Goal: Information Seeking & Learning: Learn about a topic

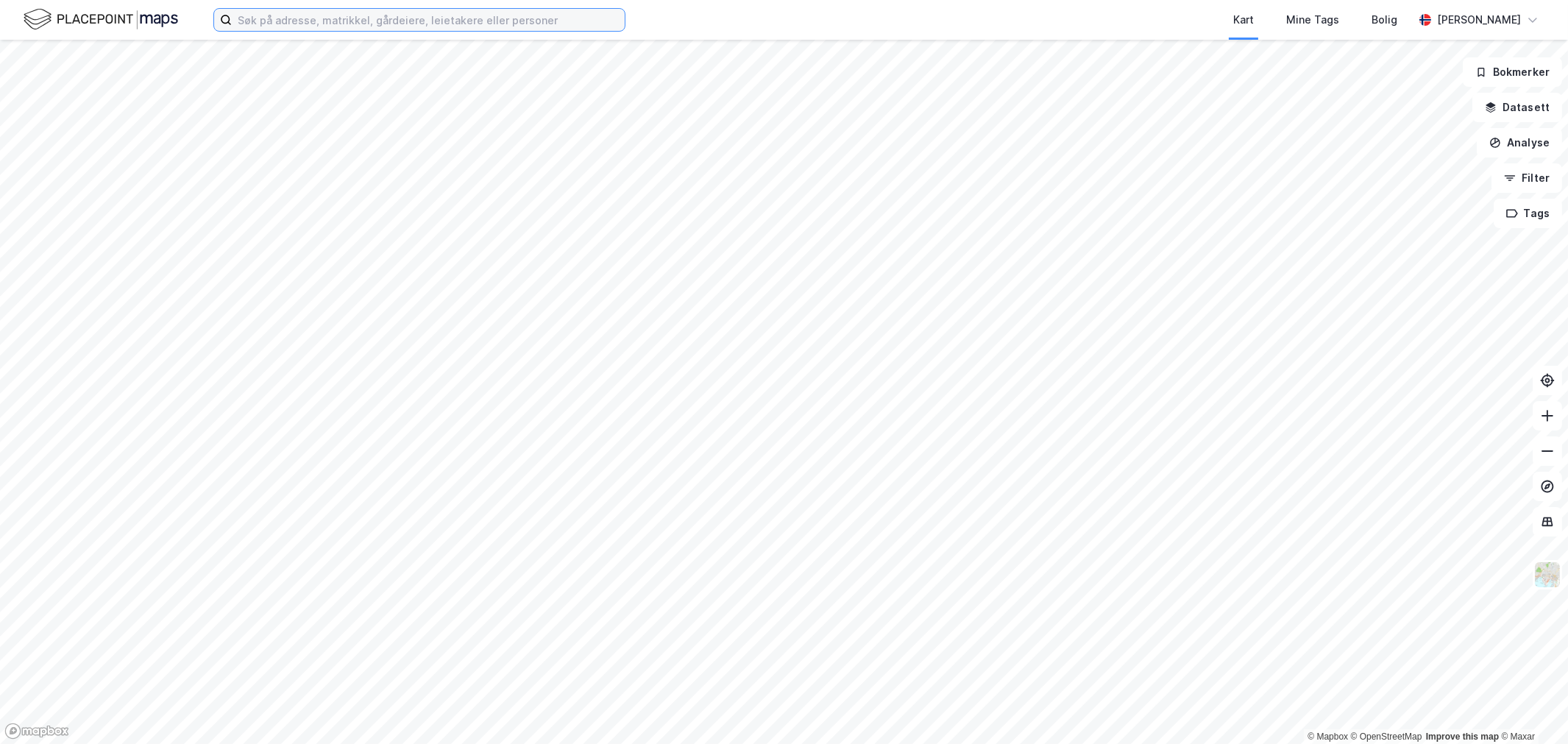
click at [562, 25] on input at bounding box center [429, 19] width 393 height 22
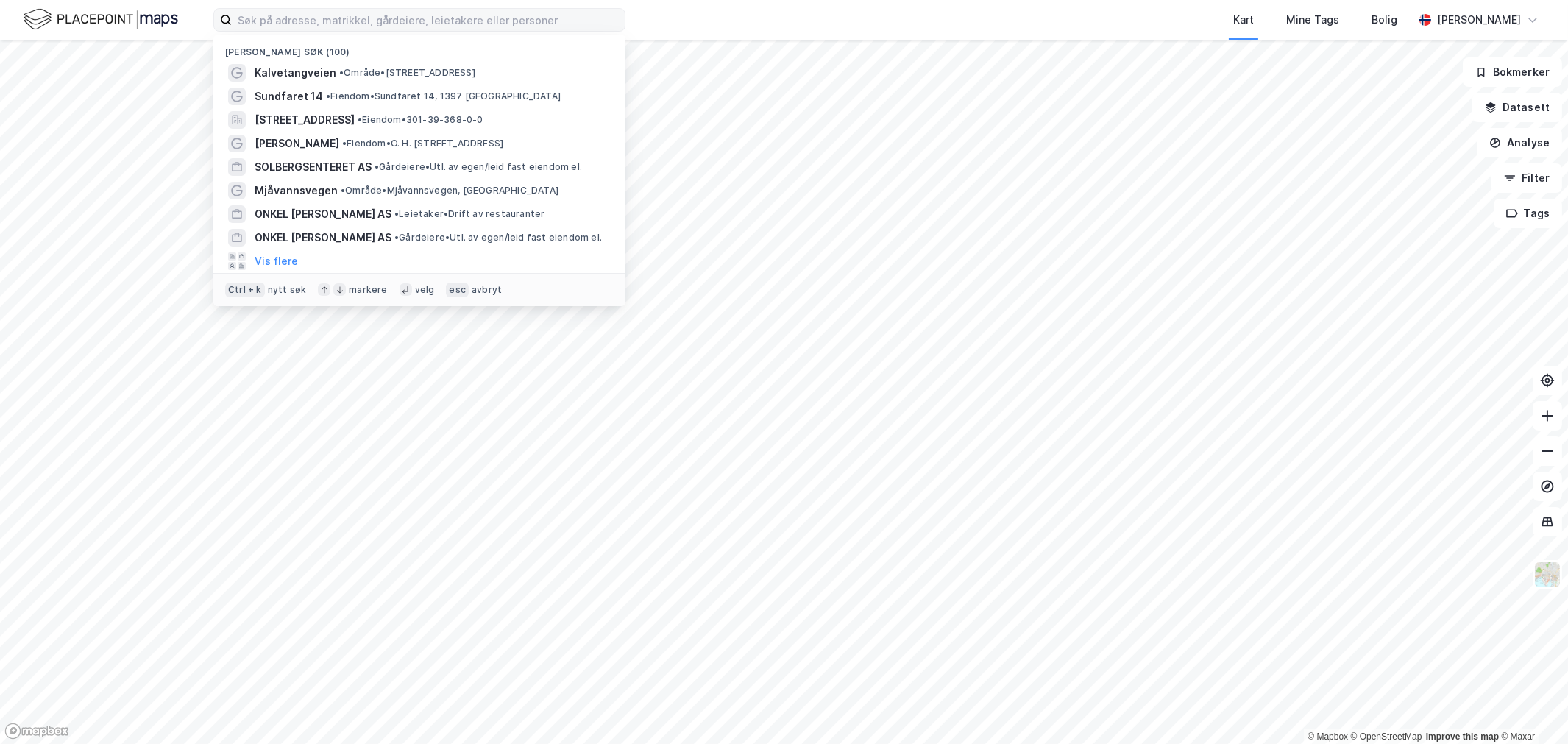
click at [306, 32] on div "Nylige søk (100) Kalvetangveien • Område • [STREET_ADDRESS] • Eiendom • [STREET…" at bounding box center [784, 20] width 1568 height 40
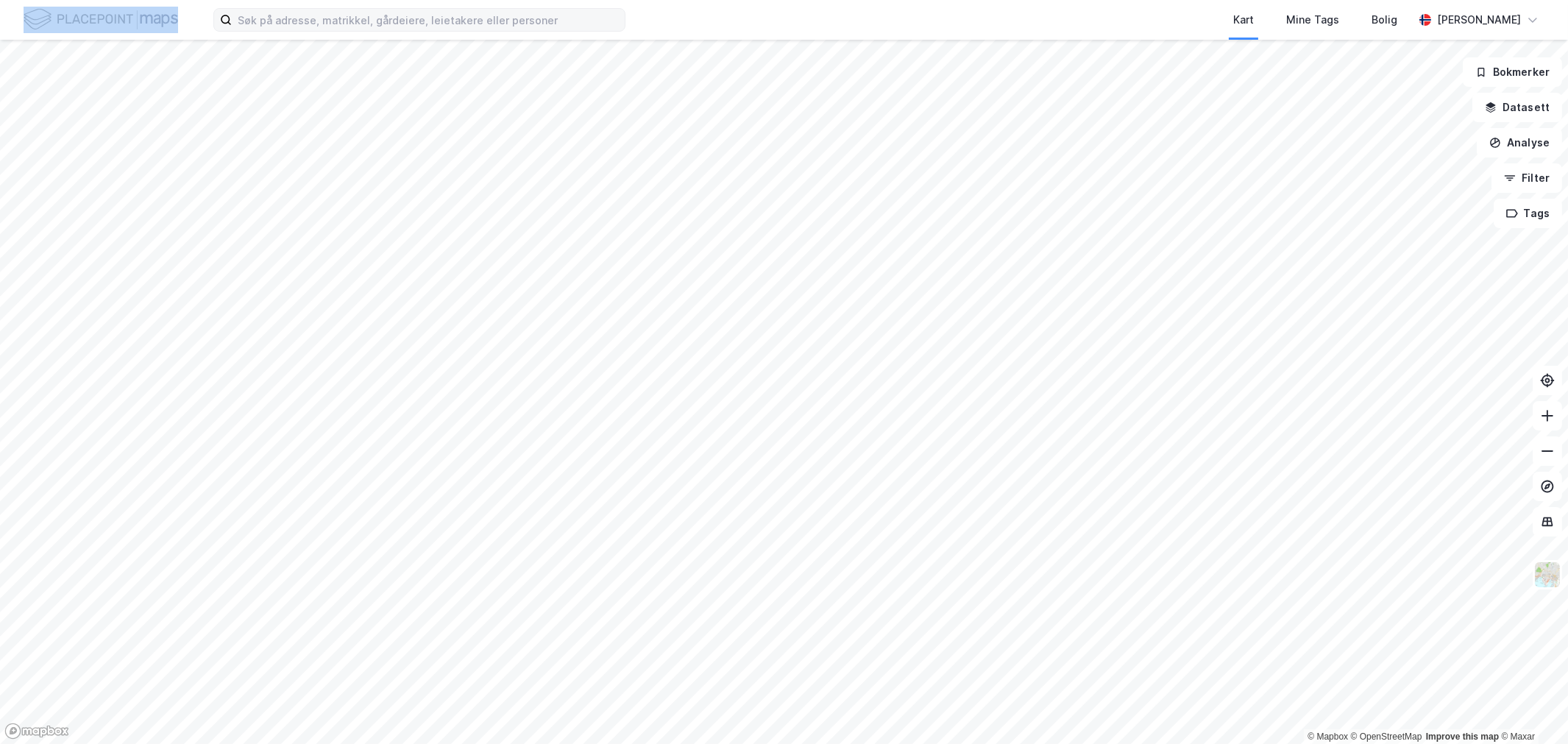
click at [307, 31] on label at bounding box center [419, 20] width 412 height 24
click at [307, 31] on input at bounding box center [429, 19] width 393 height 22
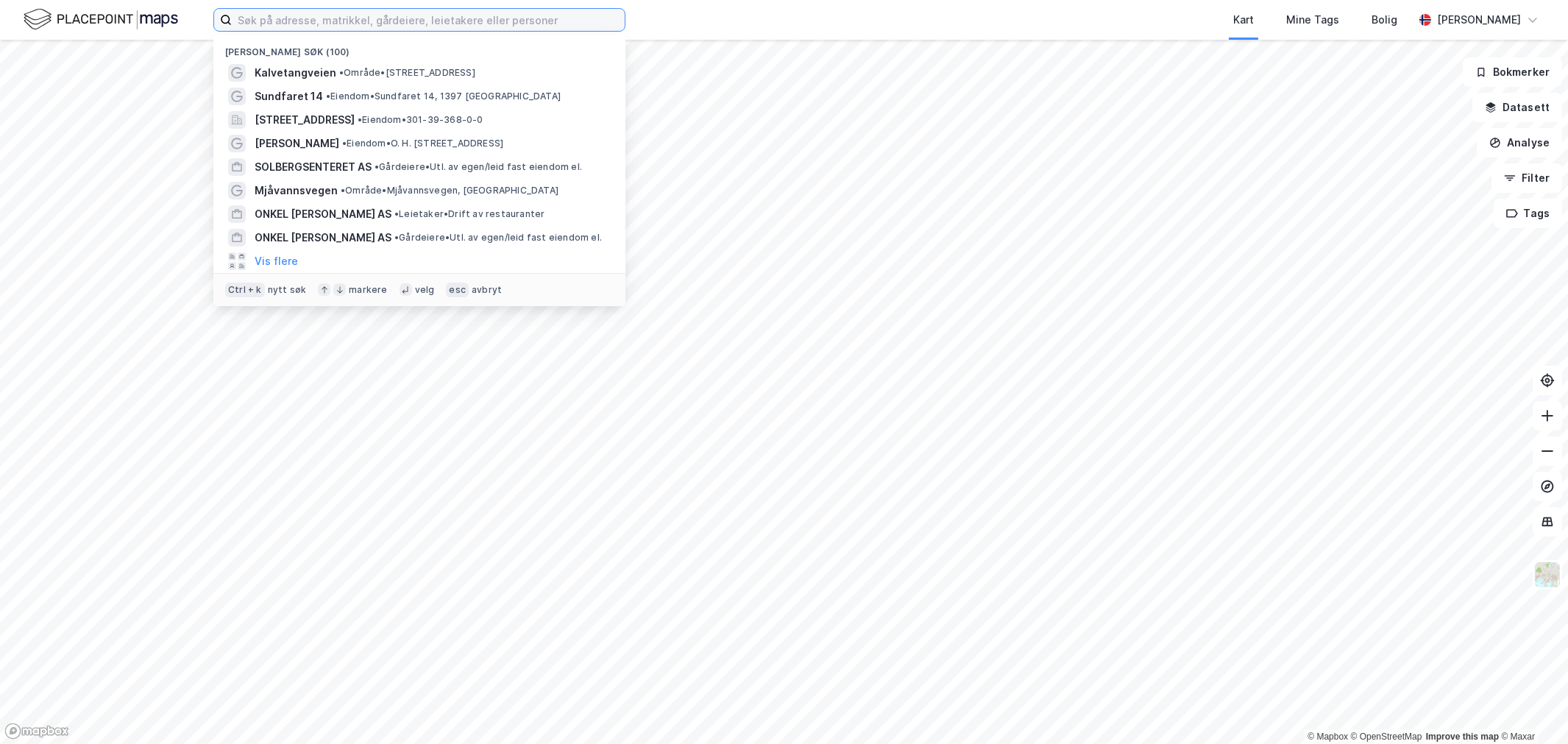
click at [309, 28] on input at bounding box center [429, 19] width 393 height 22
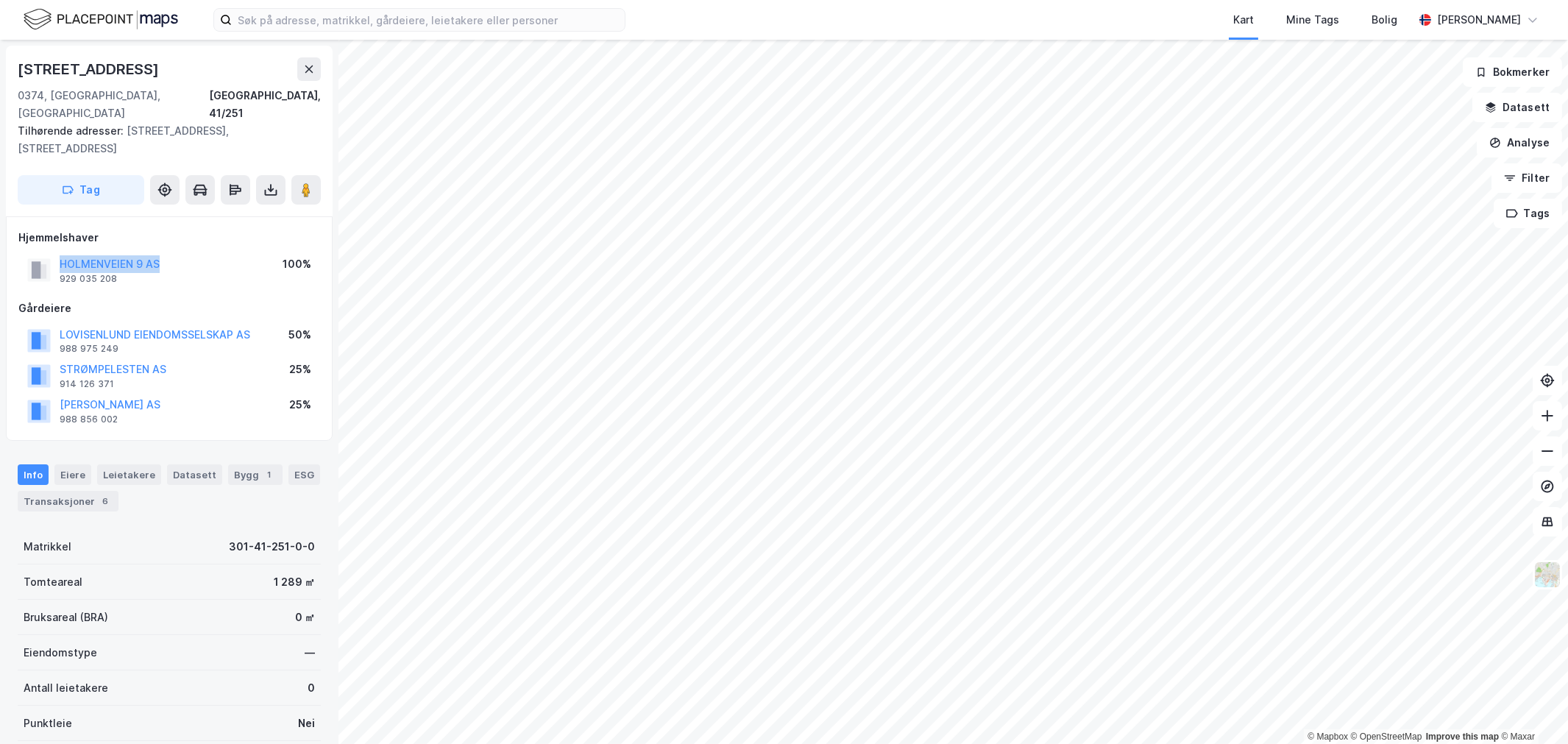
drag, startPoint x: 187, startPoint y: 245, endPoint x: 9, endPoint y: 242, distance: 178.0
click at [9, 242] on div "Hjemmelshaver HOLMENVEIEN 9 AS 929 035 208 100% Gårdeiere LOVISENLUND EIENDOMSS…" at bounding box center [168, 328] width 326 height 225
drag, startPoint x: 204, startPoint y: 315, endPoint x: 143, endPoint y: 320, distance: 61.2
drag, startPoint x: 143, startPoint y: 320, endPoint x: 271, endPoint y: 321, distance: 128.0
click at [271, 324] on div "LOVISENLUND EIENDOMSSELSKAP AS 988 975 249 50%" at bounding box center [169, 341] width 302 height 36
